Goal: Register for event/course

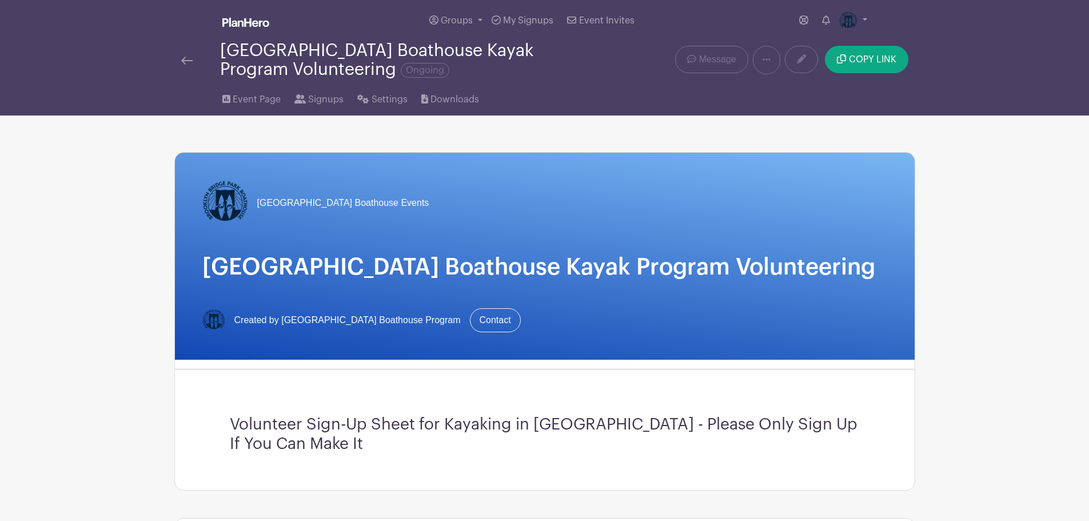
click at [185, 58] on img at bounding box center [186, 61] width 11 height 8
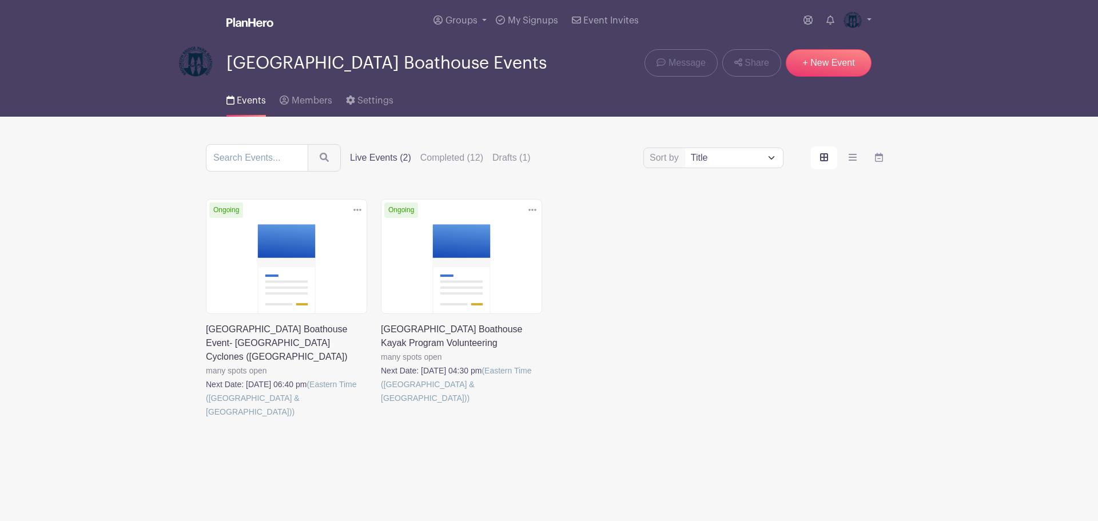
click at [206, 418] on link at bounding box center [206, 418] width 0 height 0
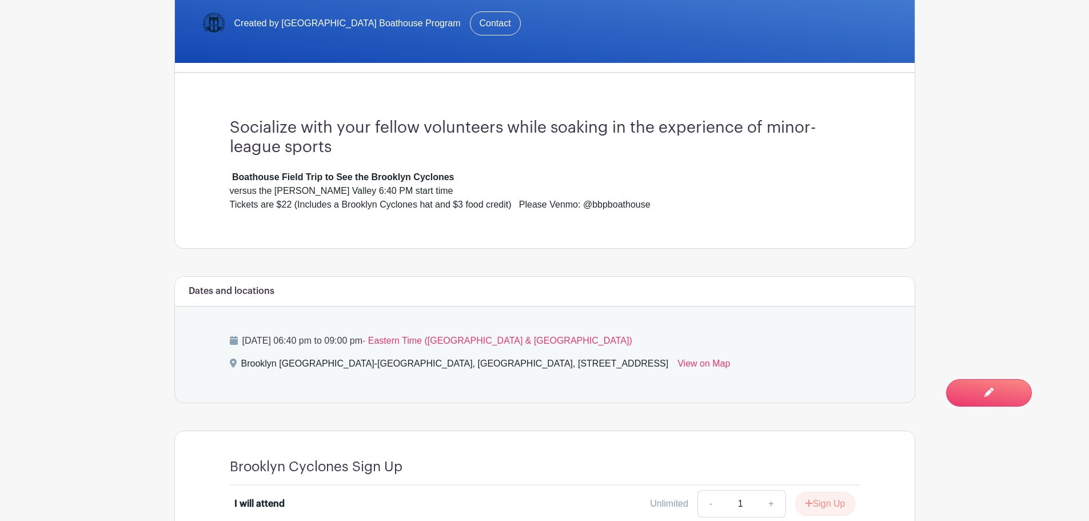
scroll to position [572, 0]
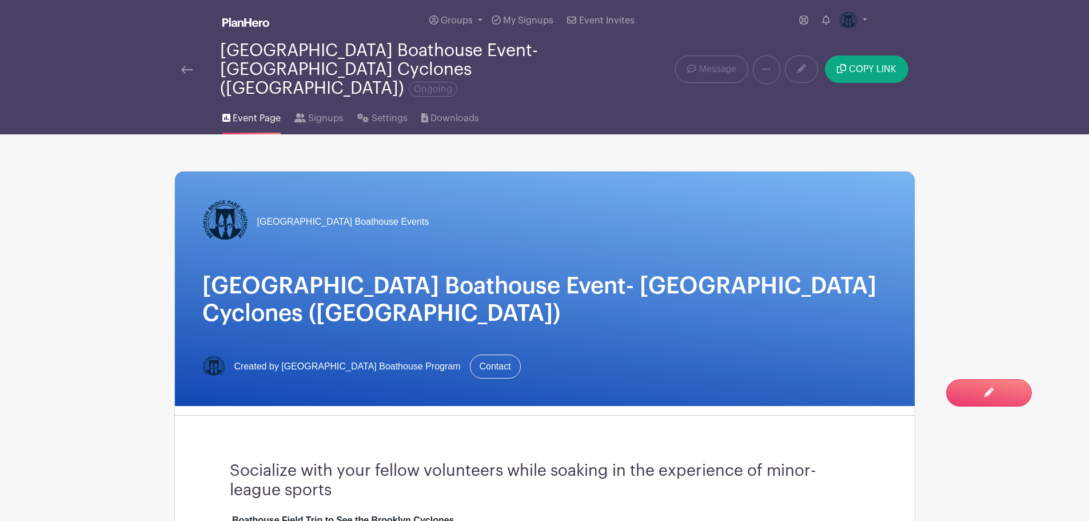
click at [184, 66] on img at bounding box center [186, 70] width 11 height 8
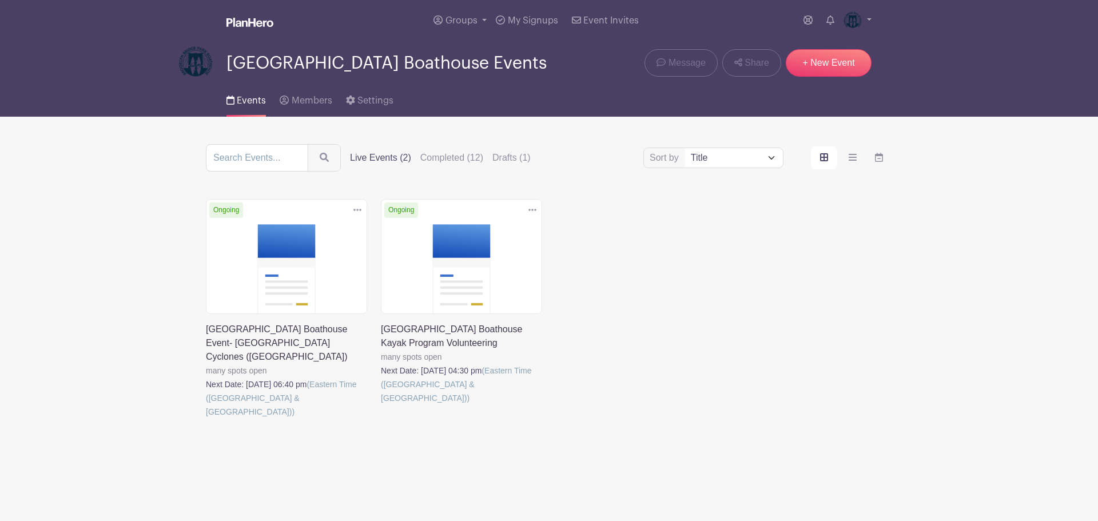
click at [381, 405] on link at bounding box center [381, 405] width 0 height 0
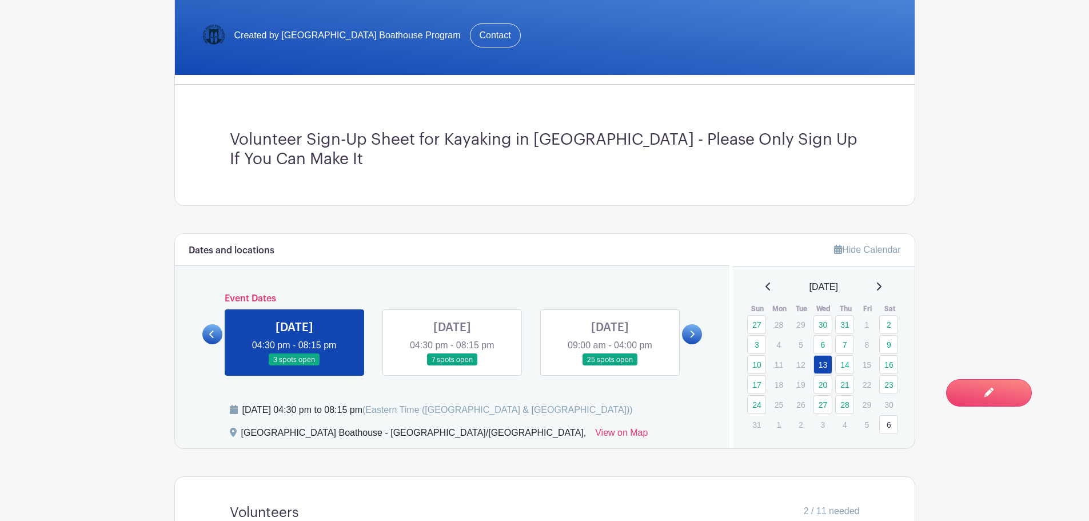
scroll to position [286, 0]
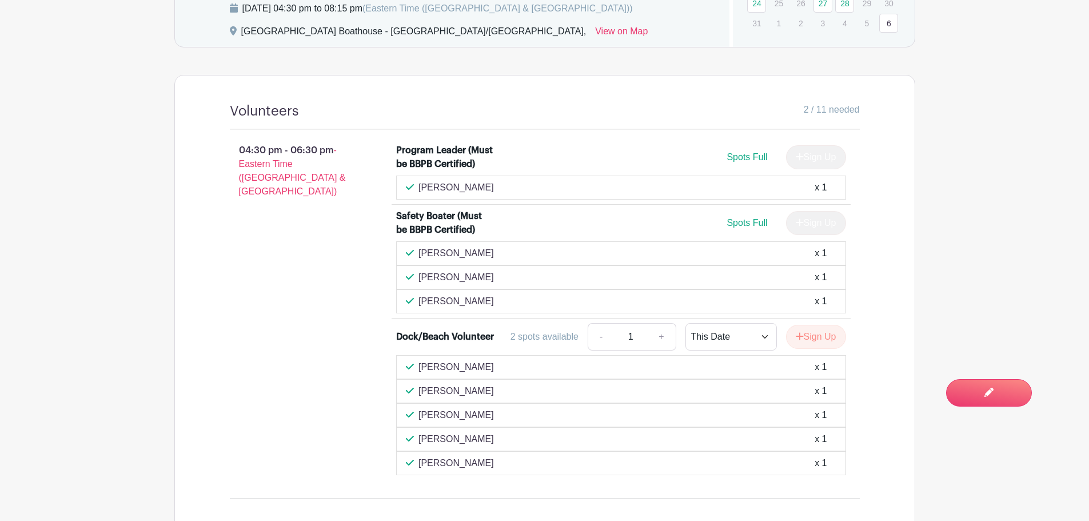
scroll to position [515, 0]
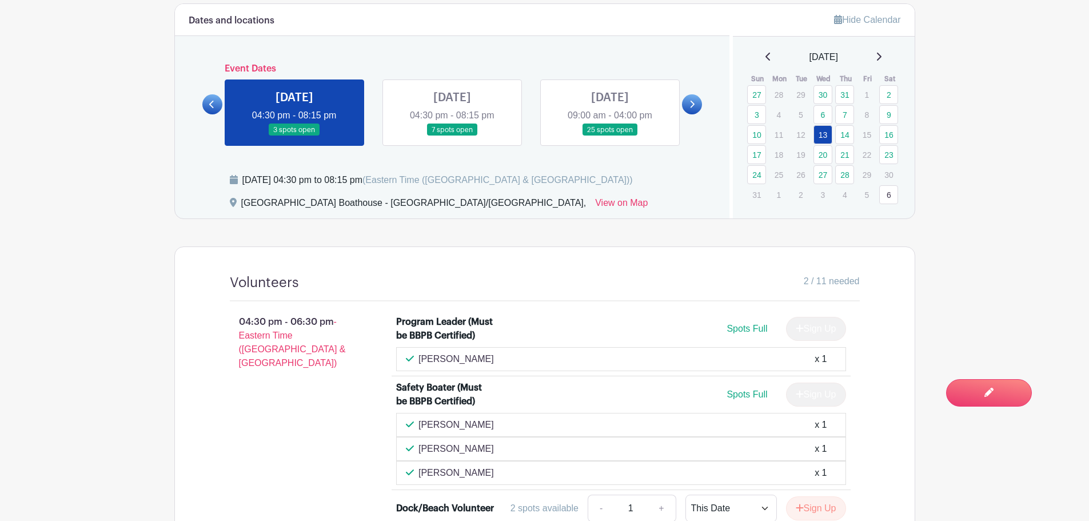
click at [452, 136] on link at bounding box center [452, 136] width 0 height 0
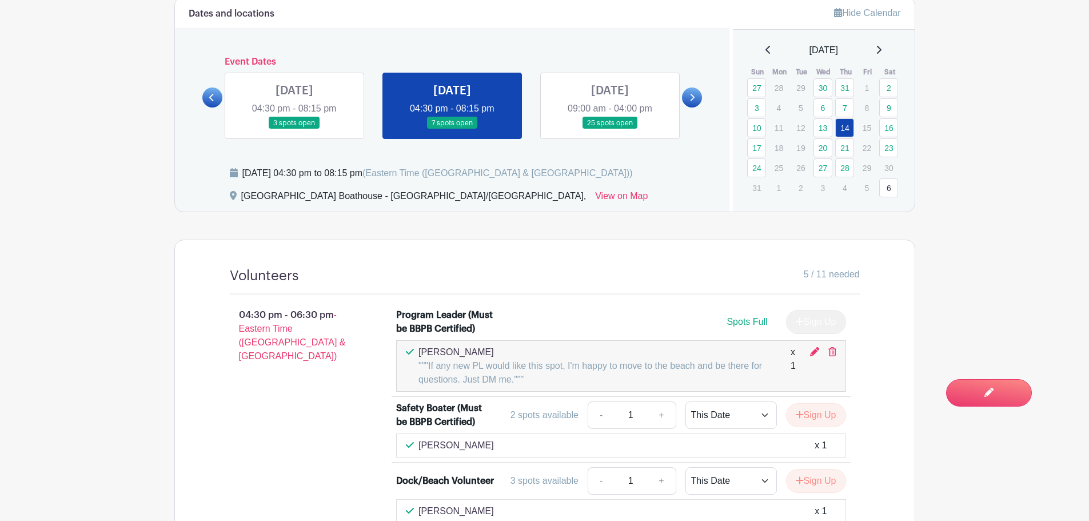
scroll to position [515, 0]
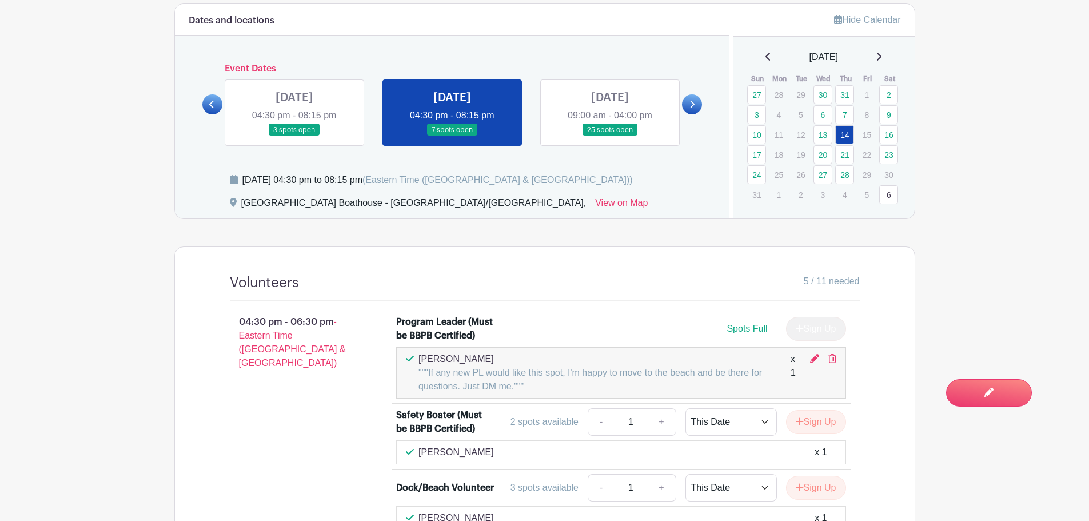
click at [610, 136] on link at bounding box center [610, 136] width 0 height 0
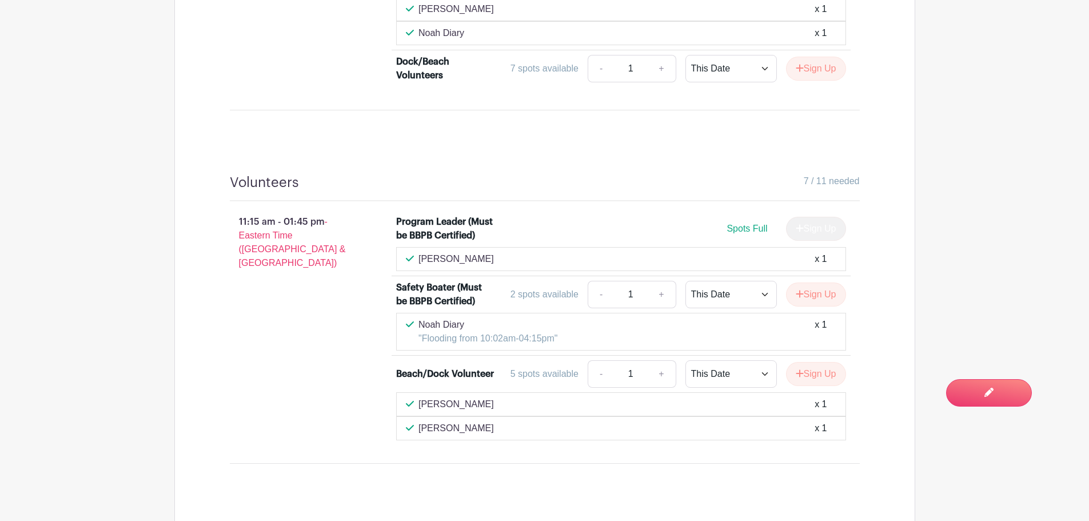
scroll to position [563, 0]
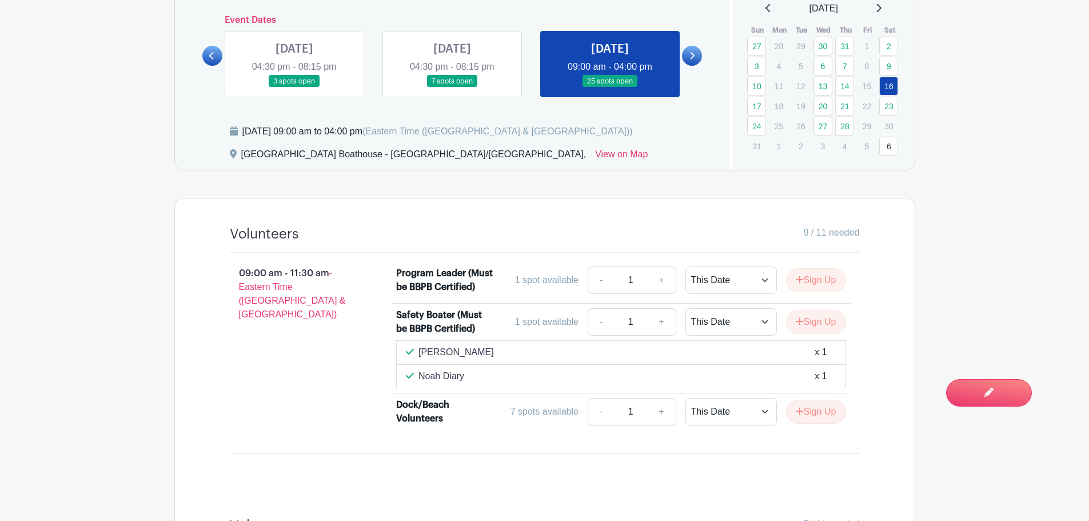
click at [689, 53] on icon at bounding box center [691, 55] width 5 height 9
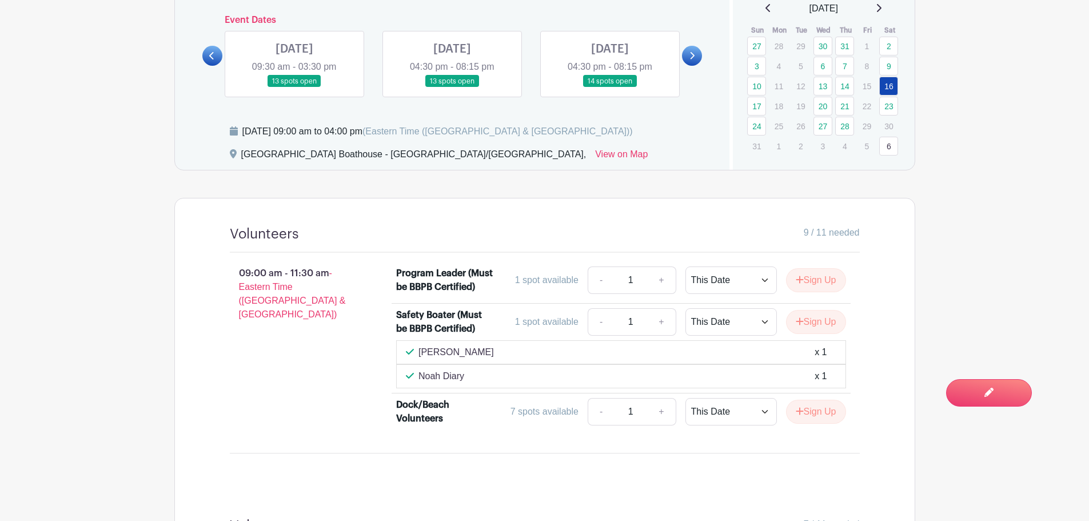
click at [294, 87] on link at bounding box center [294, 87] width 0 height 0
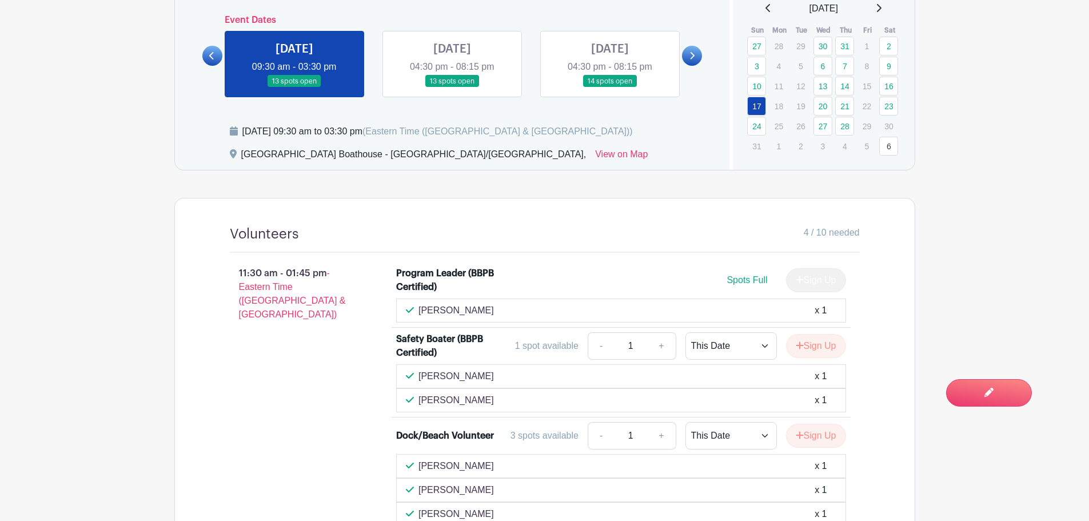
click at [452, 87] on link at bounding box center [452, 87] width 0 height 0
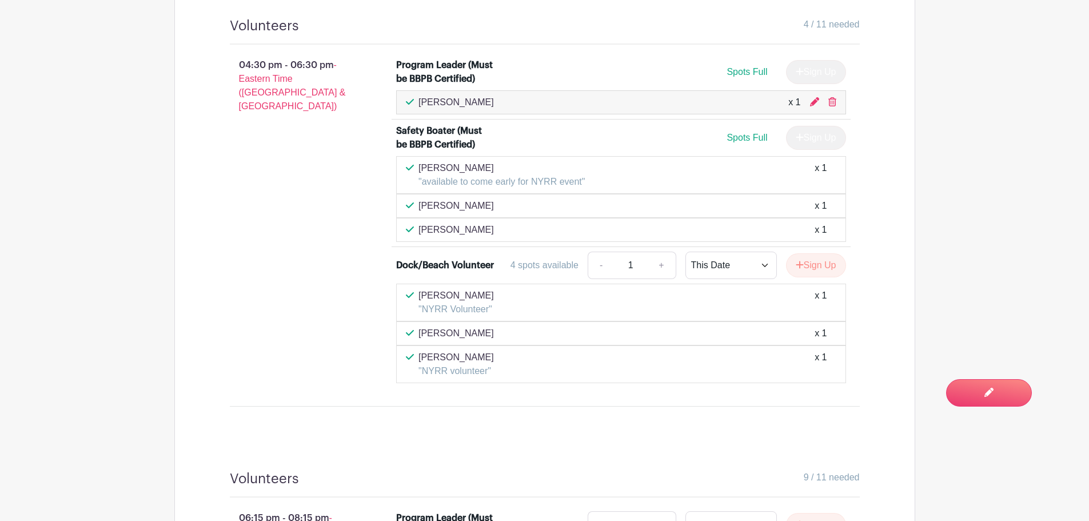
scroll to position [485, 0]
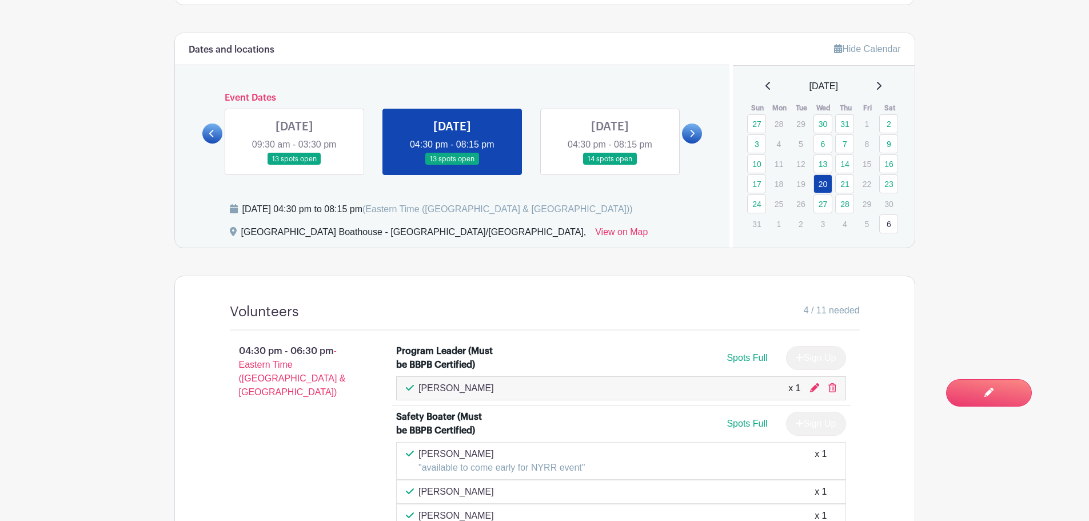
click at [294, 165] on link at bounding box center [294, 165] width 0 height 0
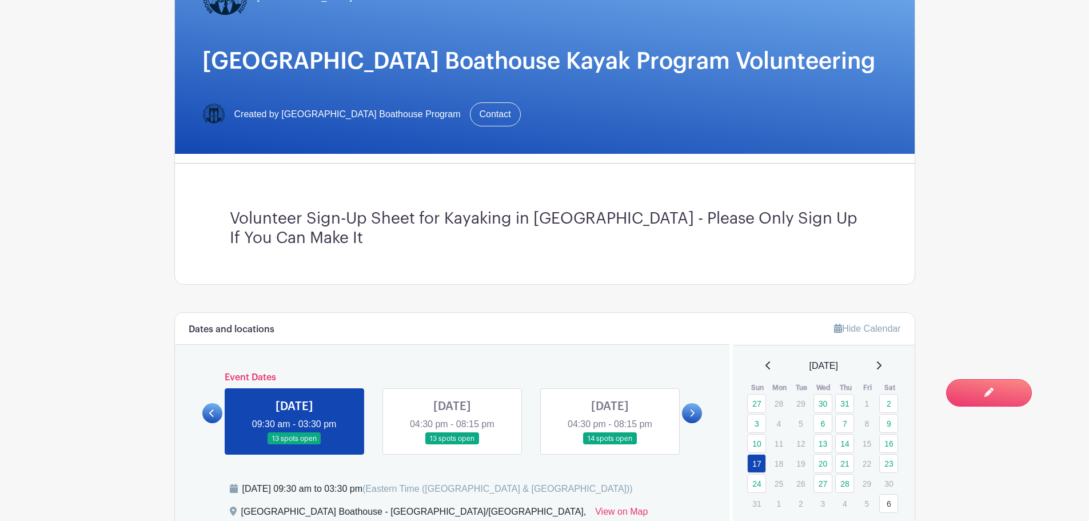
scroll to position [371, 0]
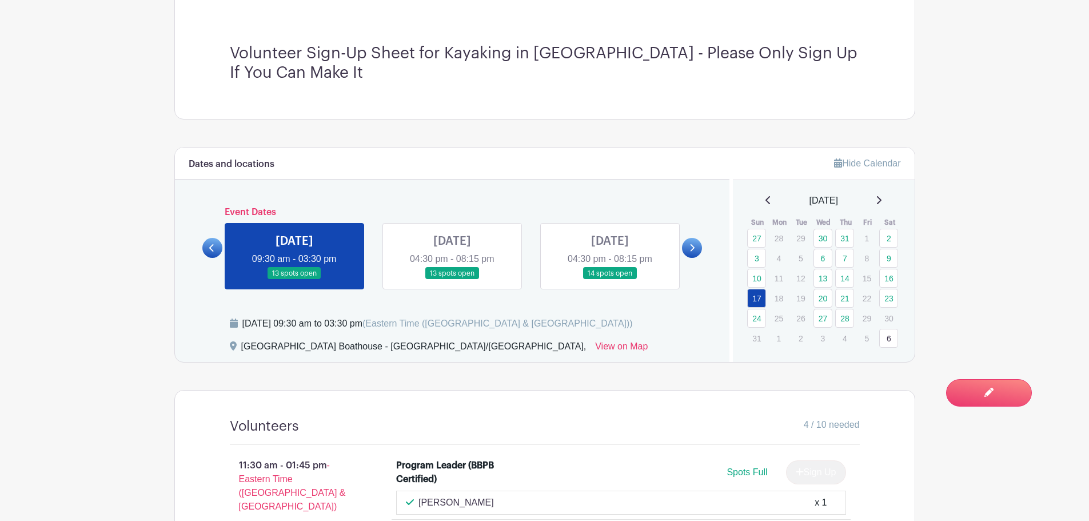
click at [207, 249] on link at bounding box center [212, 248] width 20 height 20
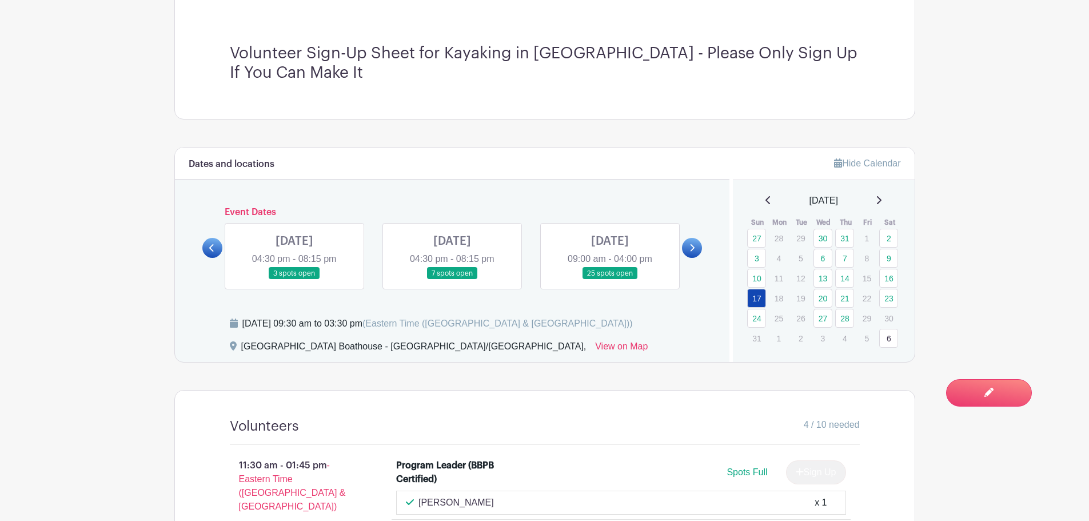
click at [294, 280] on link at bounding box center [294, 280] width 0 height 0
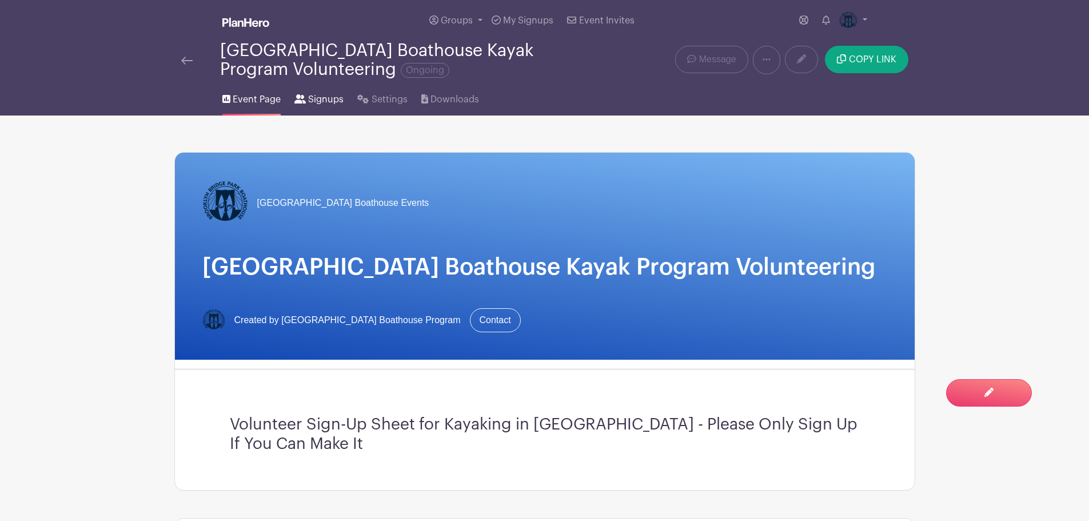
click at [321, 96] on span "Signups" at bounding box center [325, 100] width 35 height 14
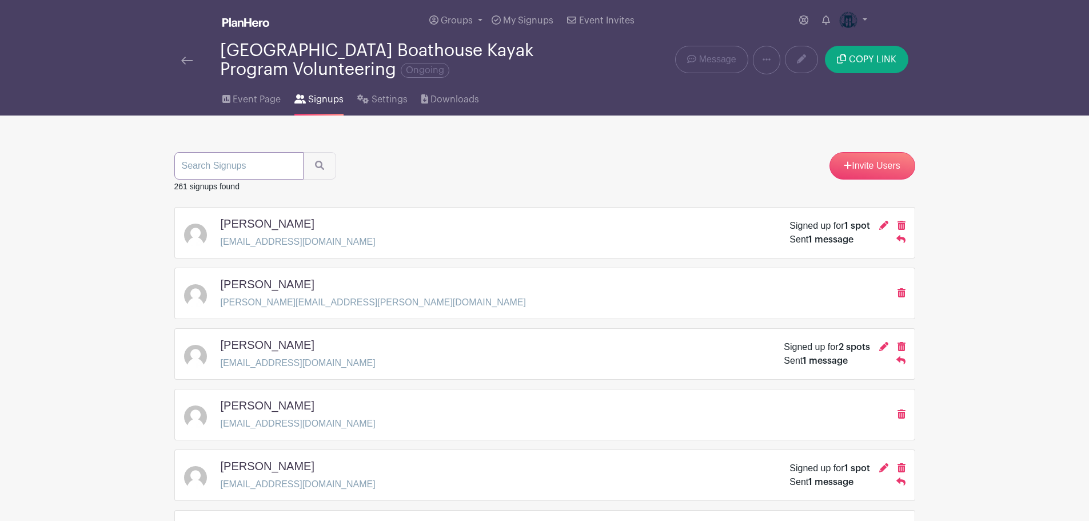
click at [218, 161] on input "search" at bounding box center [238, 165] width 129 height 27
type input "[PERSON_NAME]"
click at [303, 152] on button "submit" at bounding box center [319, 165] width 33 height 27
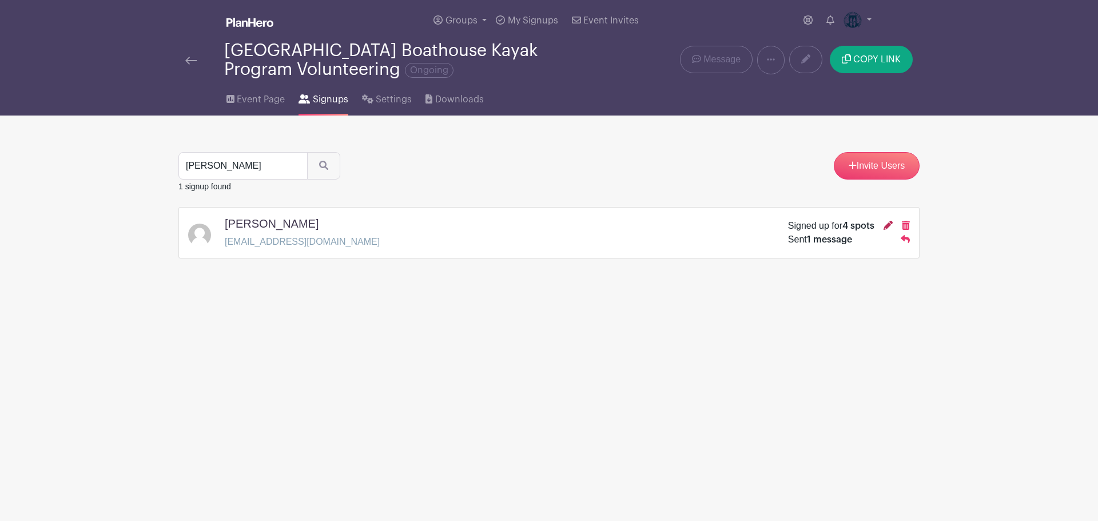
click at [886, 227] on icon at bounding box center [887, 225] width 9 height 9
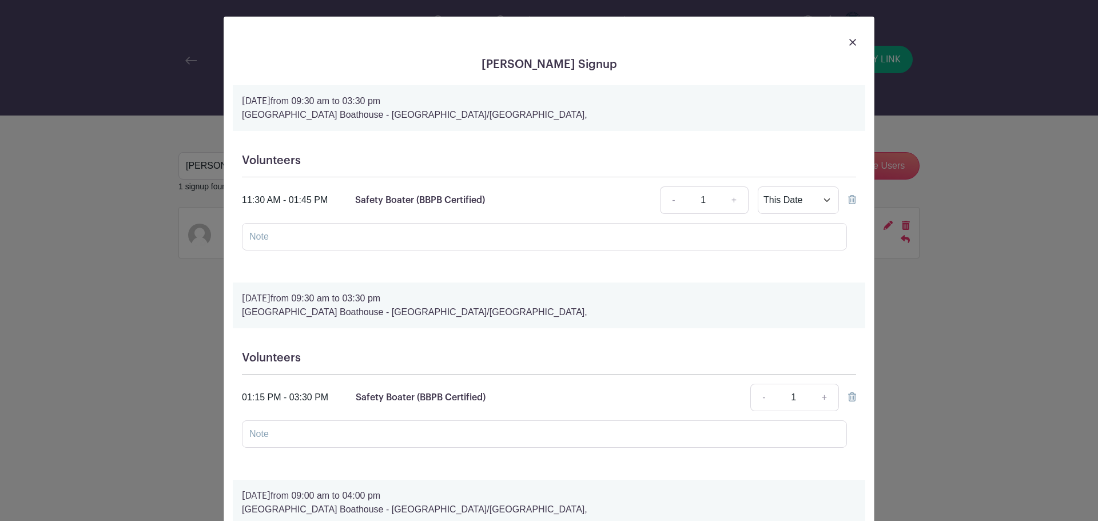
click at [849, 41] on img at bounding box center [852, 42] width 7 height 7
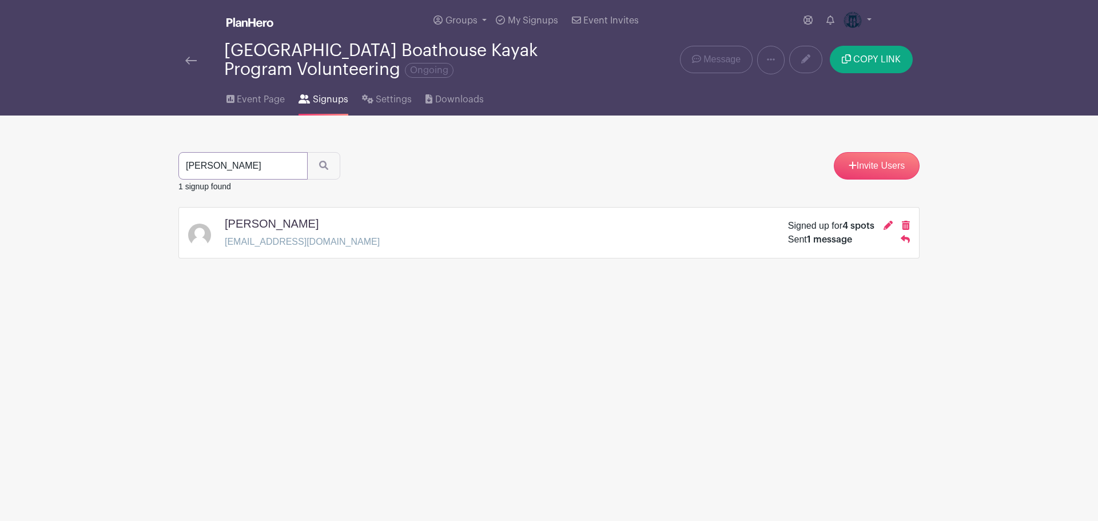
drag, startPoint x: 204, startPoint y: 167, endPoint x: 119, endPoint y: 165, distance: 85.2
click at [119, 165] on main "Groups All Groups [GEOGRAPHIC_DATA] Boathouse Events My Signups Event Invites M…" at bounding box center [549, 165] width 1098 height 330
type input "[PERSON_NAME]"
click at [307, 152] on button "submit" at bounding box center [323, 165] width 33 height 27
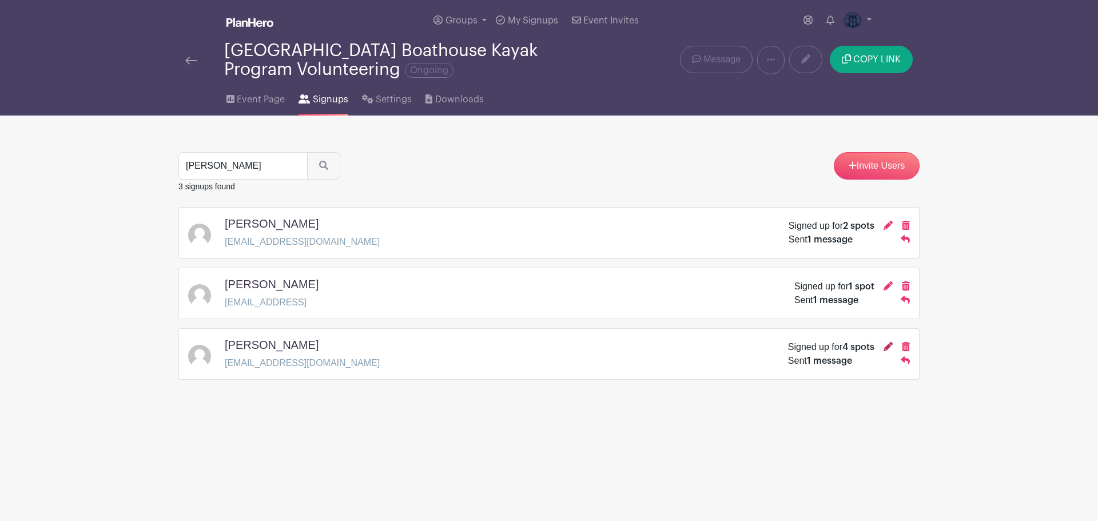
click at [885, 348] on icon at bounding box center [887, 346] width 9 height 9
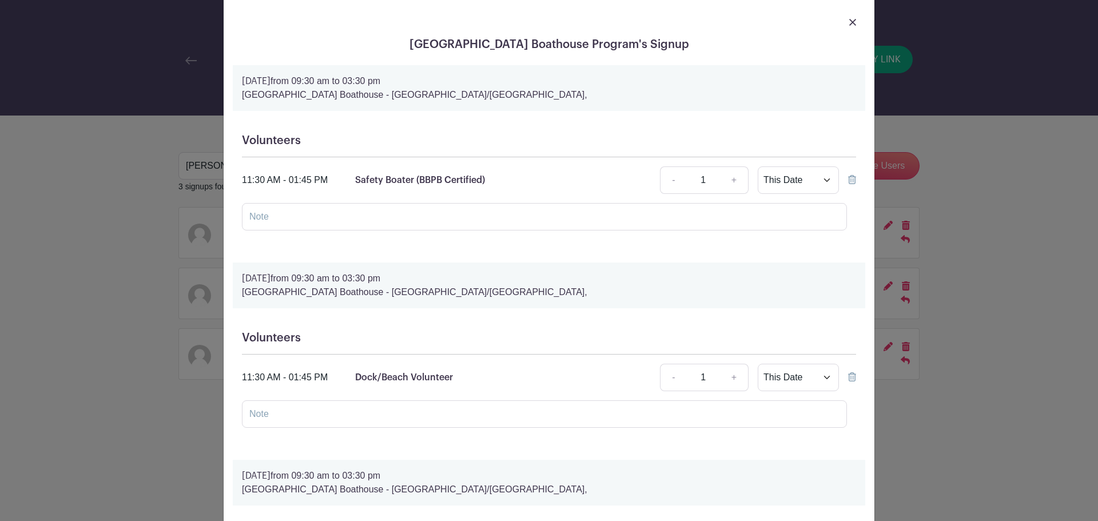
scroll to position [10, 0]
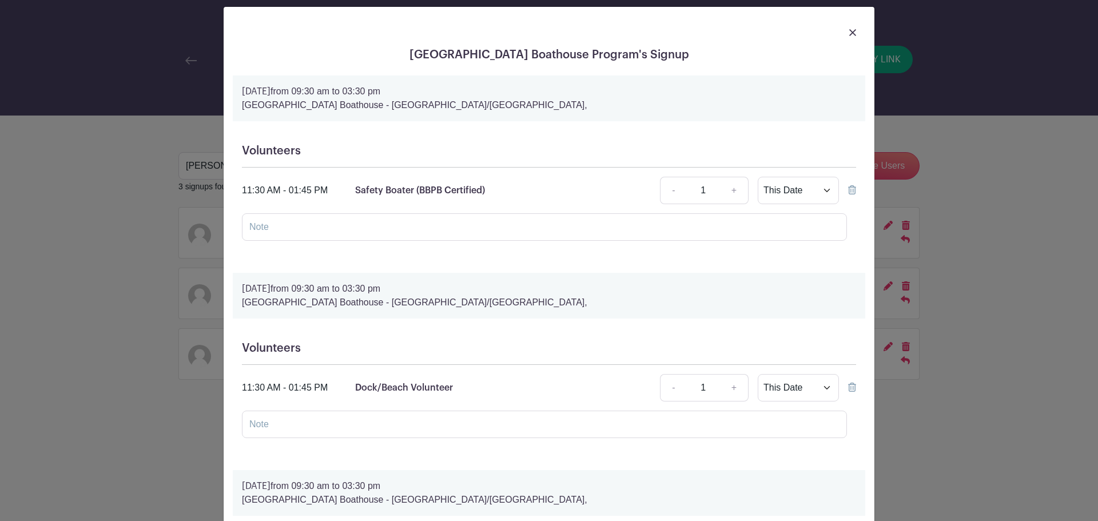
click at [849, 33] on img at bounding box center [852, 32] width 7 height 7
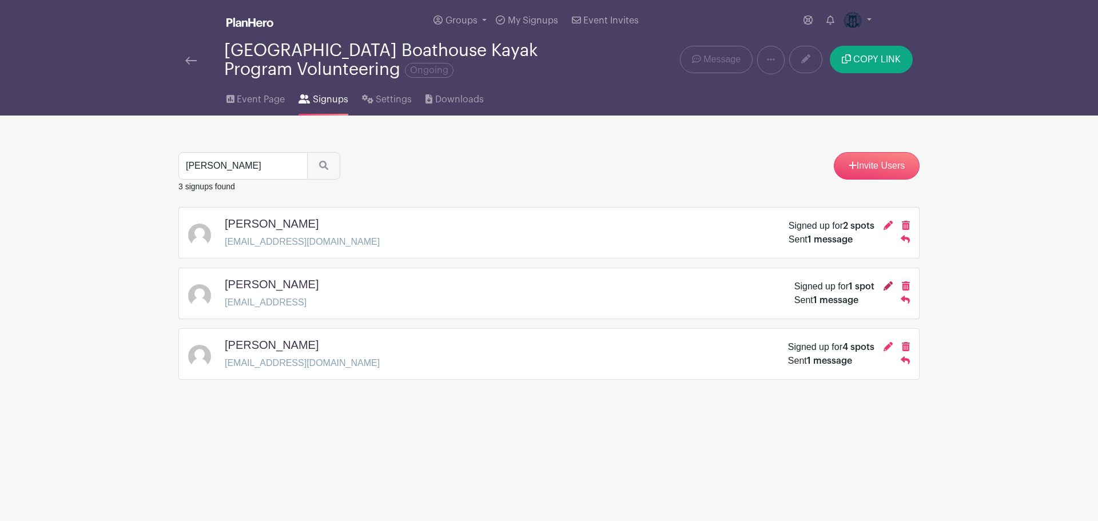
click at [886, 283] on icon at bounding box center [887, 285] width 9 height 9
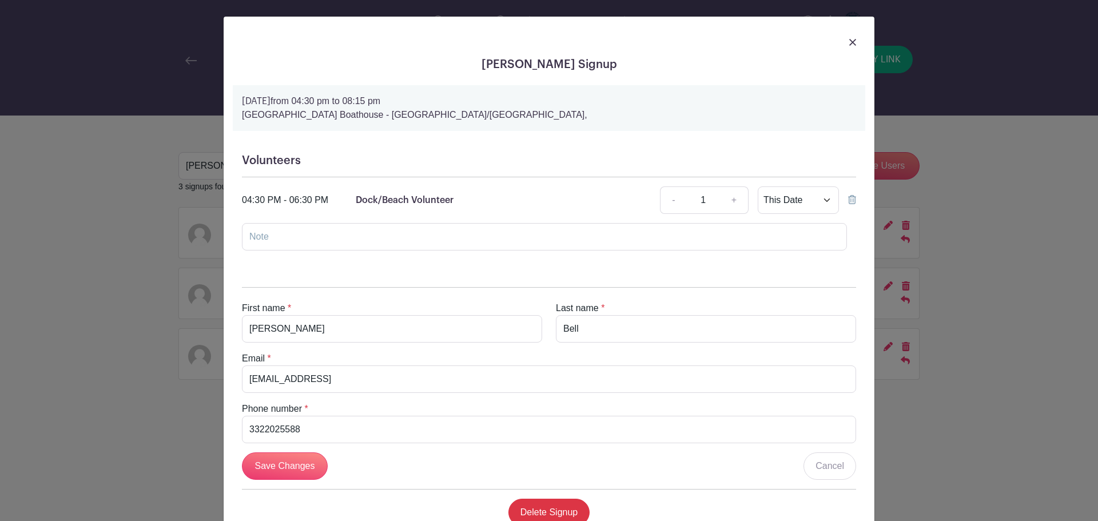
click at [849, 39] on img at bounding box center [852, 42] width 7 height 7
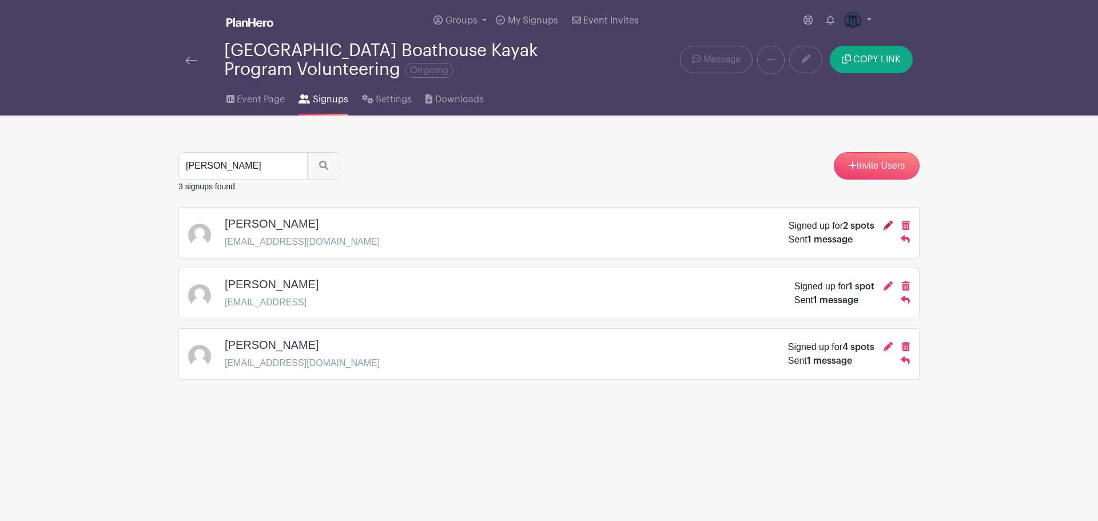
click at [886, 226] on icon at bounding box center [887, 225] width 9 height 9
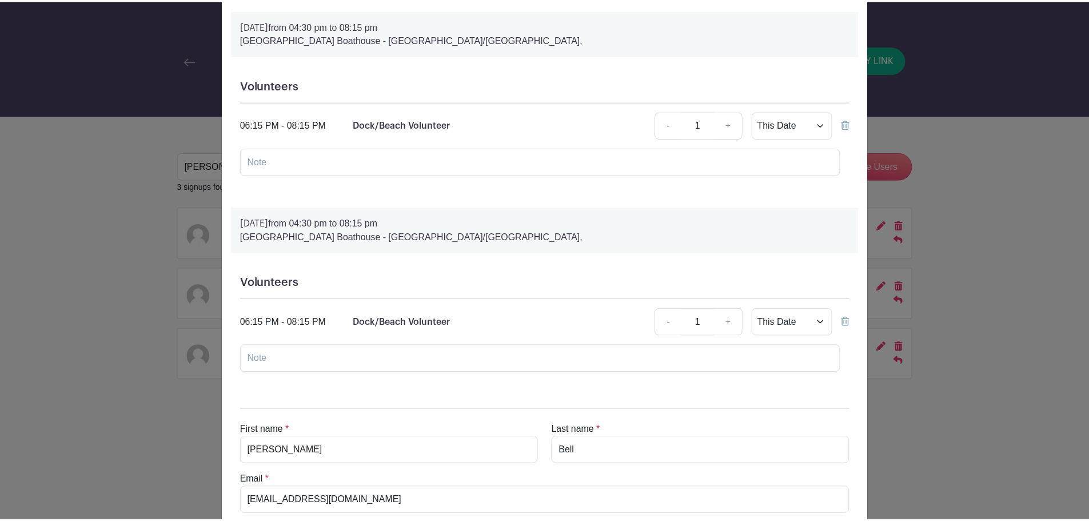
scroll to position [0, 0]
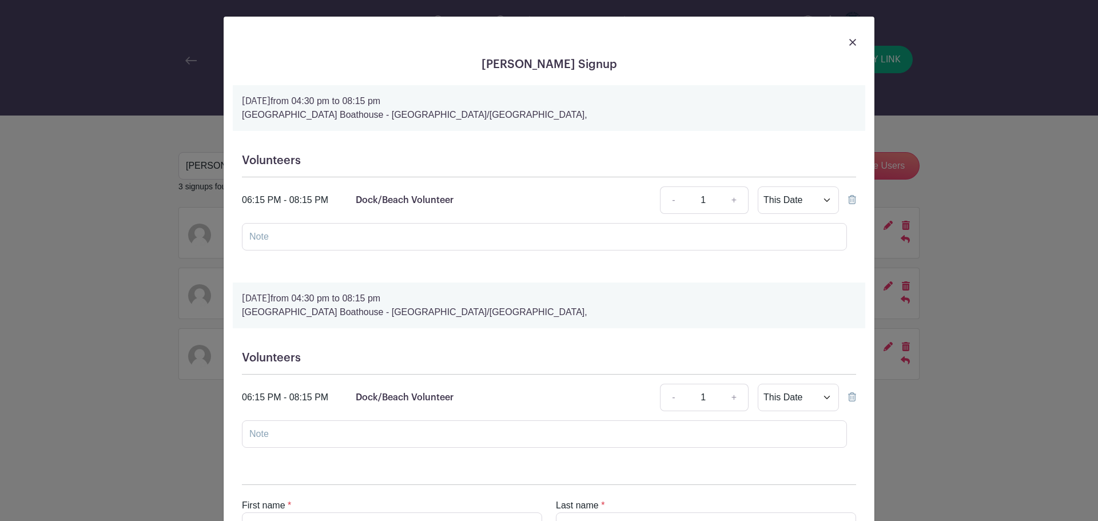
click at [849, 42] on img at bounding box center [852, 42] width 7 height 7
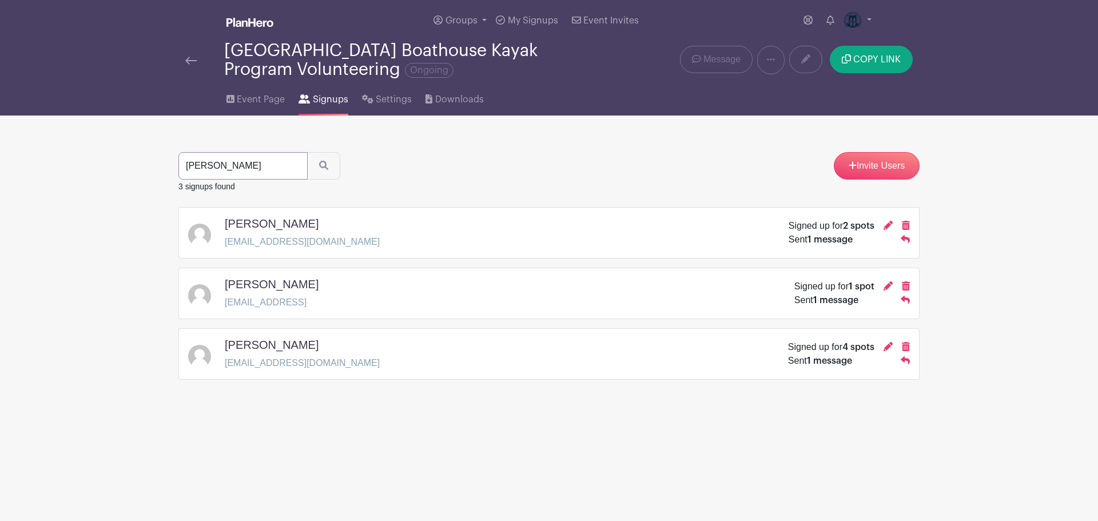
drag, startPoint x: 267, startPoint y: 164, endPoint x: 163, endPoint y: 160, distance: 103.6
click at [163, 160] on main "Groups All Groups [GEOGRAPHIC_DATA] Boathouse Events My Signups Event Invites M…" at bounding box center [549, 225] width 1098 height 451
type input "[PERSON_NAME]"
click at [307, 152] on button "submit" at bounding box center [323, 165] width 33 height 27
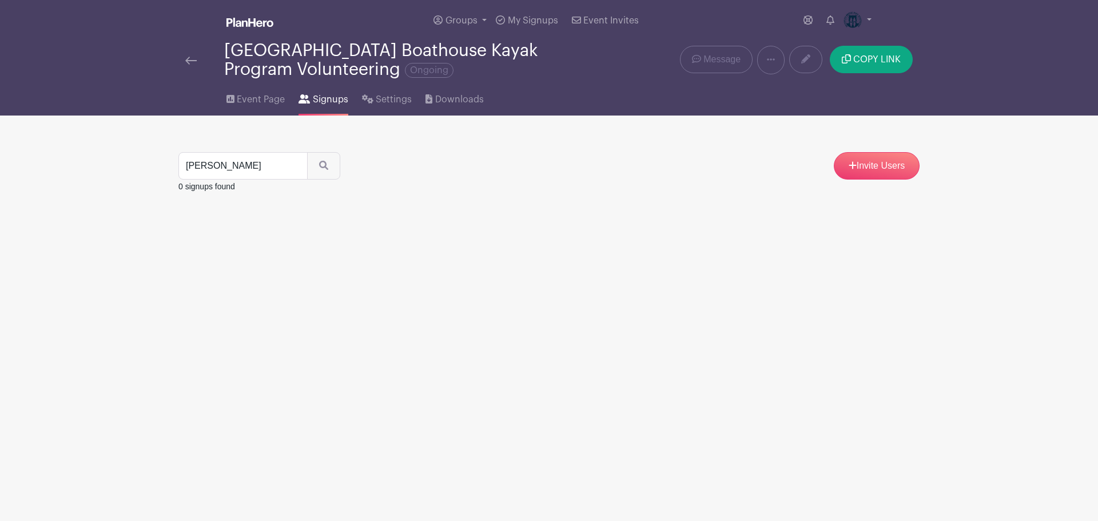
click at [189, 58] on img at bounding box center [190, 61] width 11 height 8
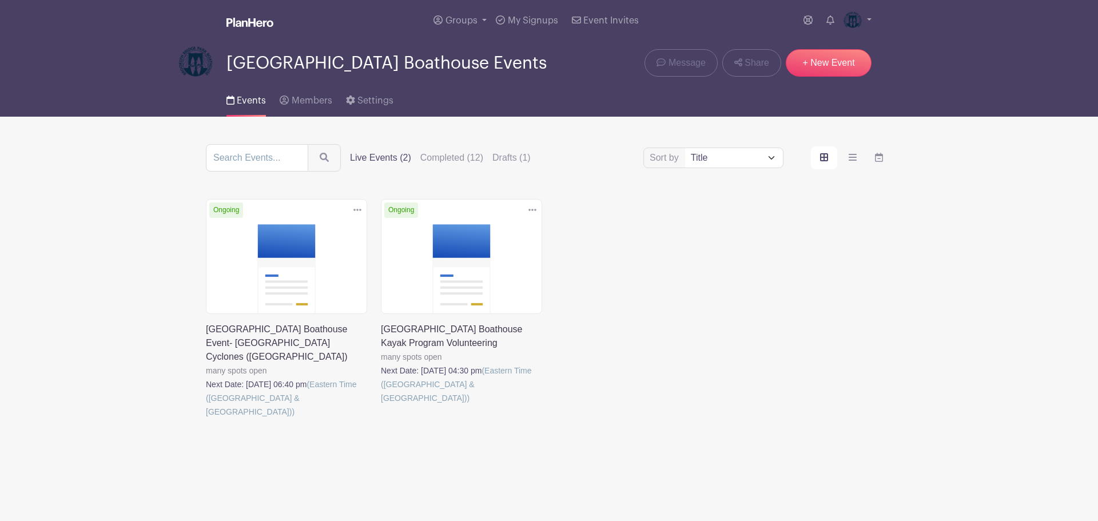
click at [381, 405] on link at bounding box center [381, 405] width 0 height 0
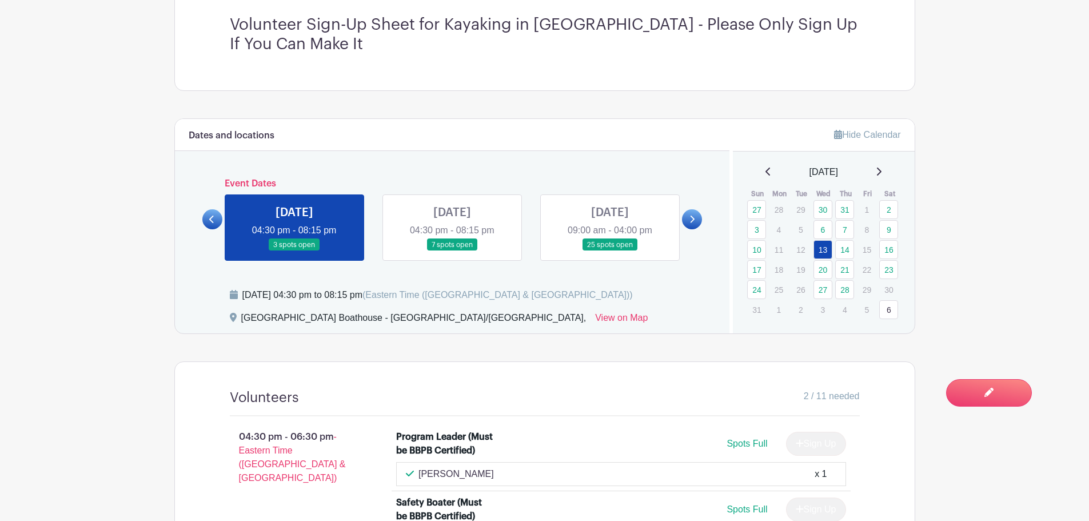
scroll to position [400, 0]
click at [843, 229] on link "7" at bounding box center [844, 229] width 19 height 19
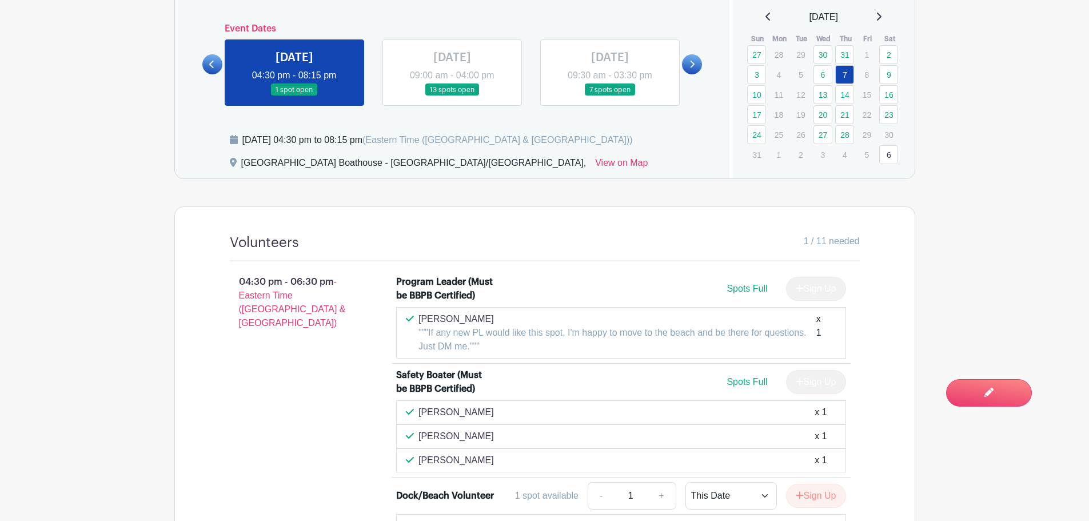
scroll to position [457, 0]
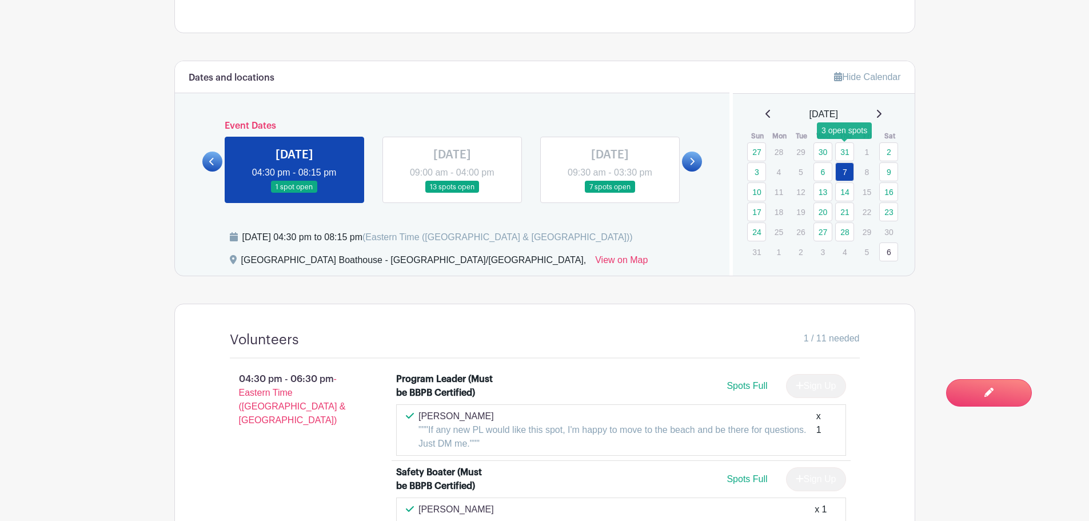
click at [846, 150] on link "31" at bounding box center [844, 151] width 19 height 19
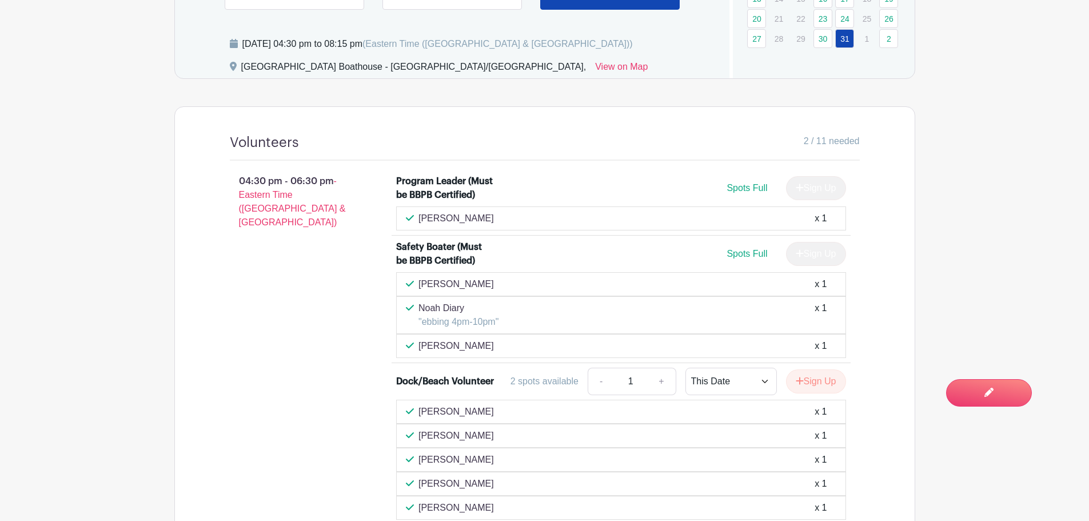
scroll to position [515, 0]
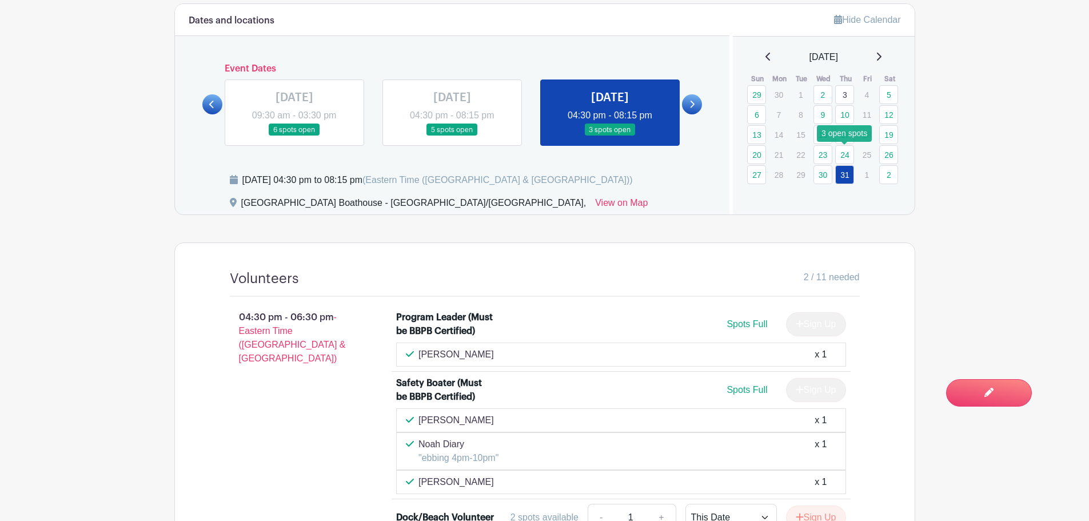
click at [841, 153] on link "24" at bounding box center [844, 154] width 19 height 19
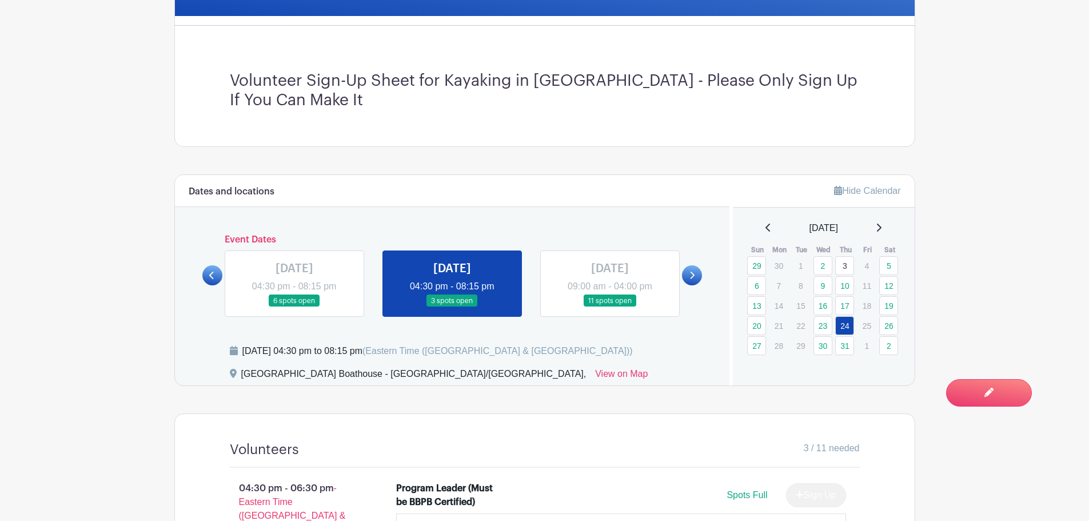
scroll to position [343, 0]
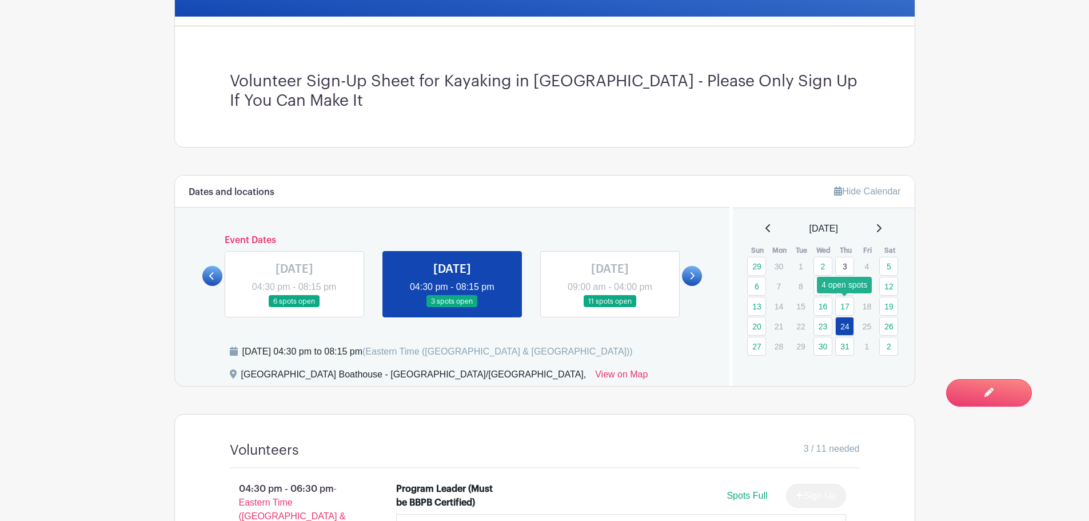
click at [844, 306] on link "17" at bounding box center [844, 306] width 19 height 19
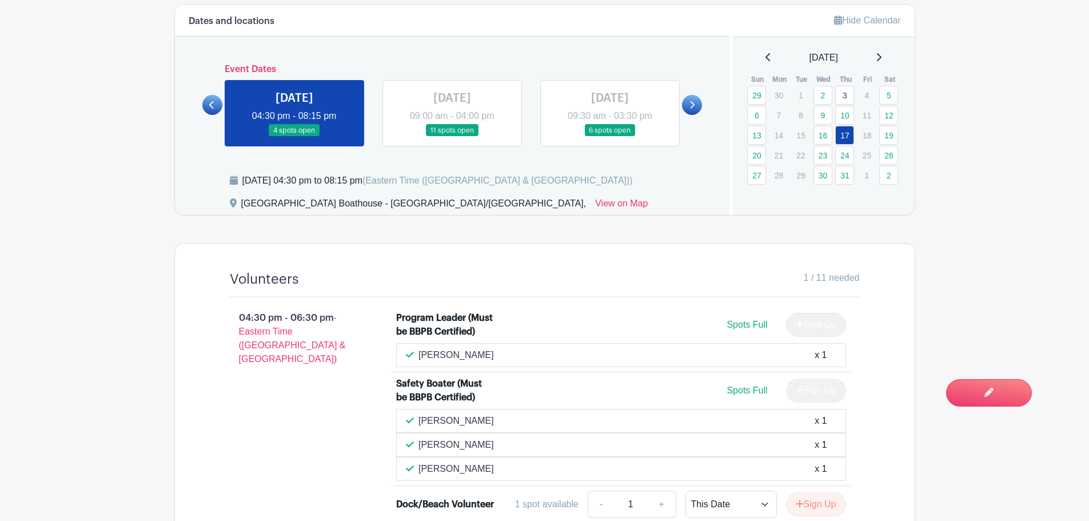
scroll to position [400, 0]
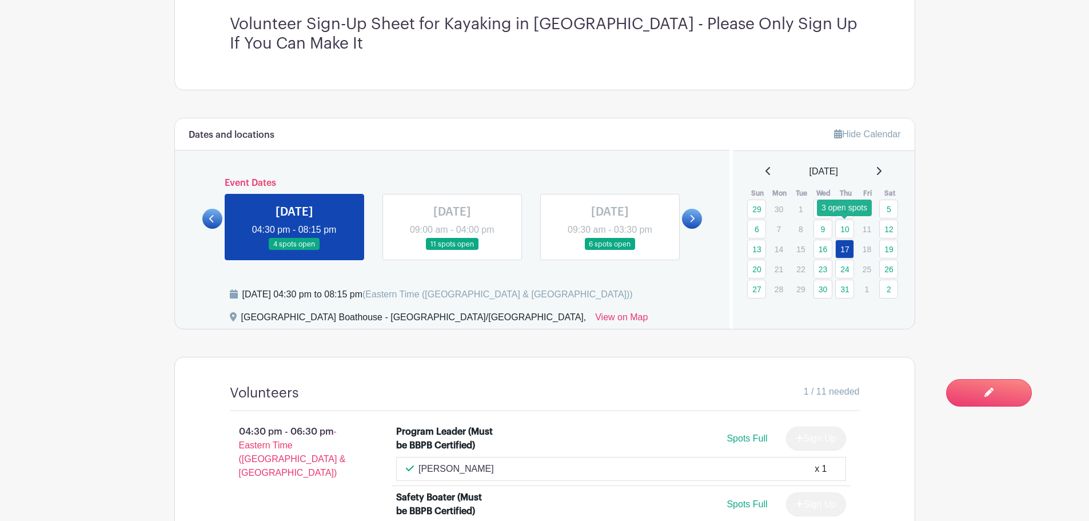
click at [843, 225] on link "10" at bounding box center [844, 229] width 19 height 19
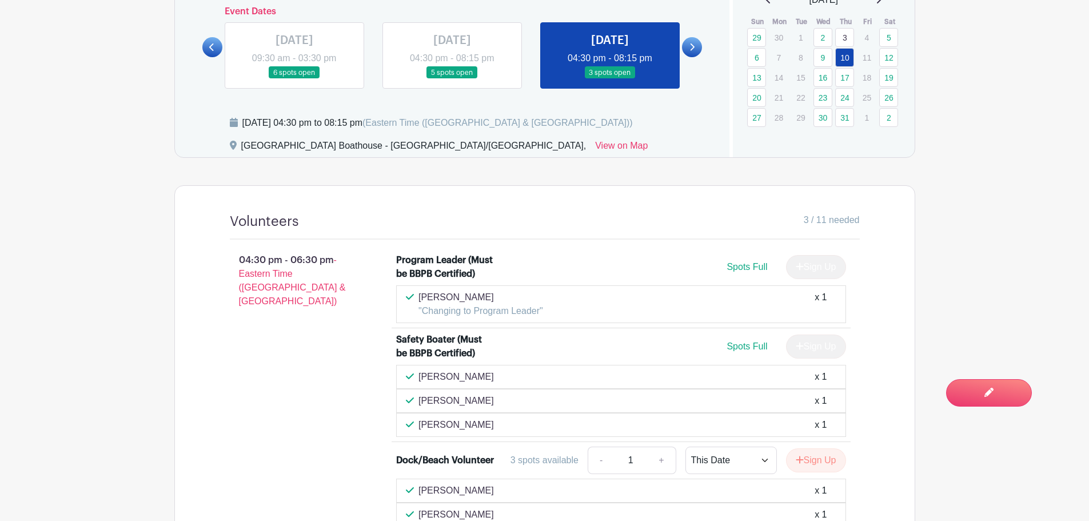
scroll to position [400, 0]
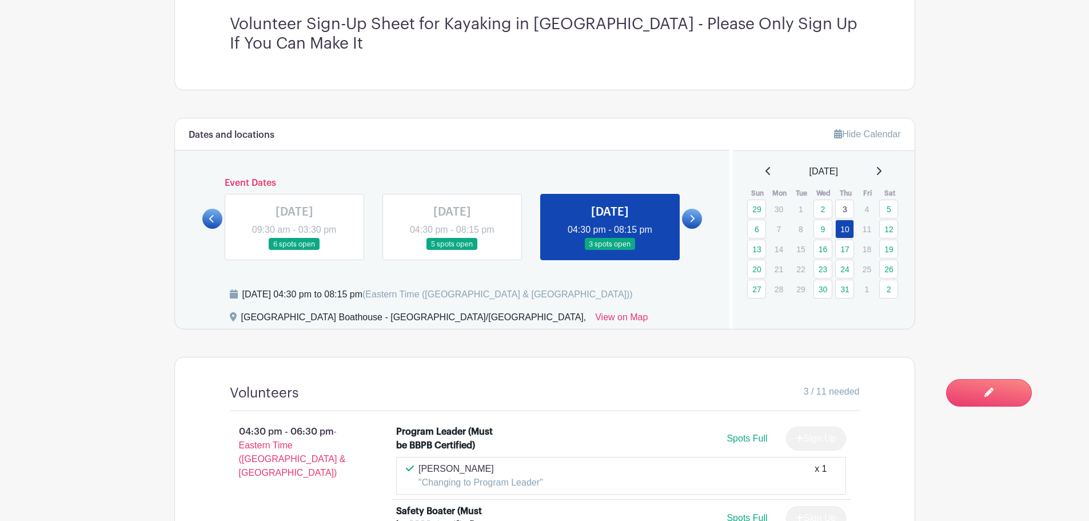
click at [846, 207] on link "3" at bounding box center [844, 209] width 19 height 19
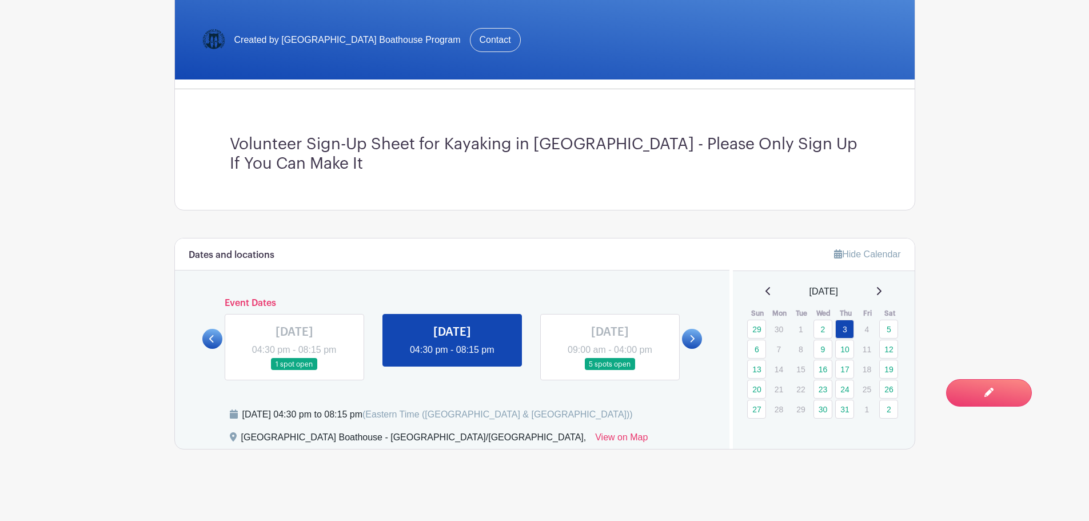
scroll to position [280, 0]
click at [882, 290] on icon at bounding box center [879, 291] width 5 height 8
click at [823, 368] on link "13" at bounding box center [822, 369] width 19 height 19
